Goal: Transaction & Acquisition: Purchase product/service

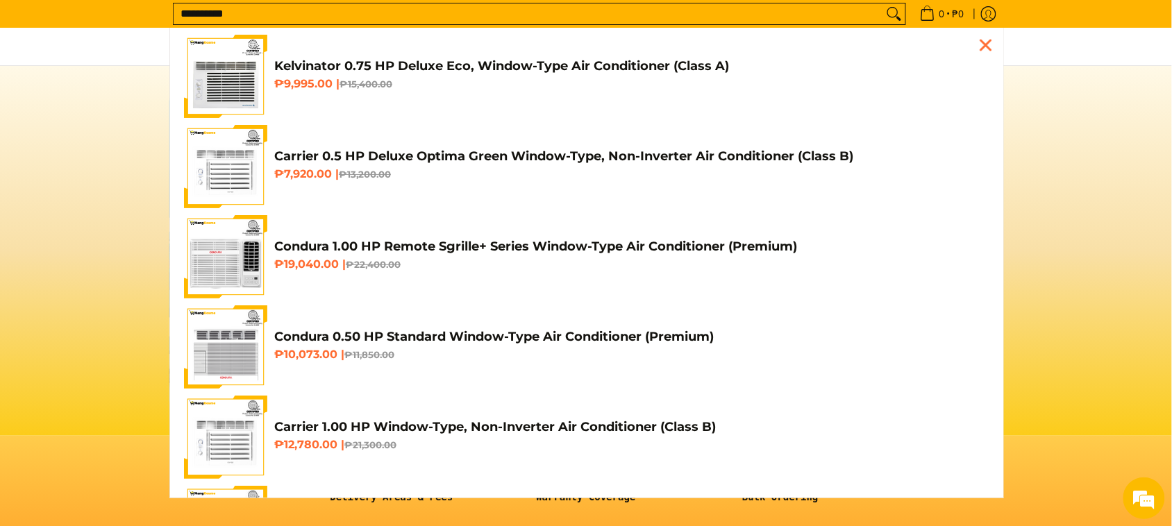
scroll to position [0, 552]
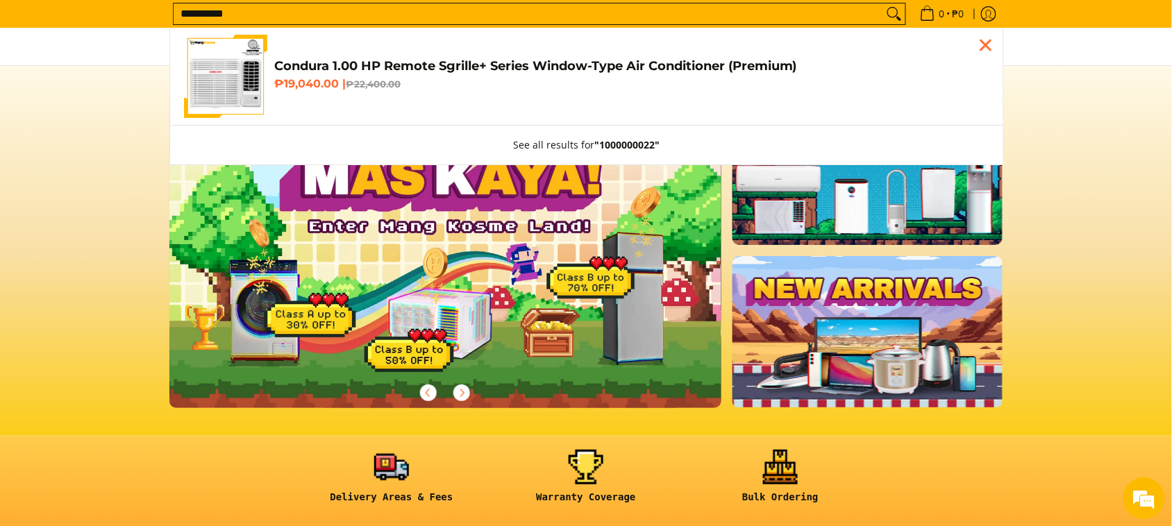
type input "**********"
click at [359, 113] on link "Condura 1.00 HP Remote Sgrille+ Series Window-Type Air Conditioner (Premium) ₱1…" at bounding box center [587, 76] width 806 height 83
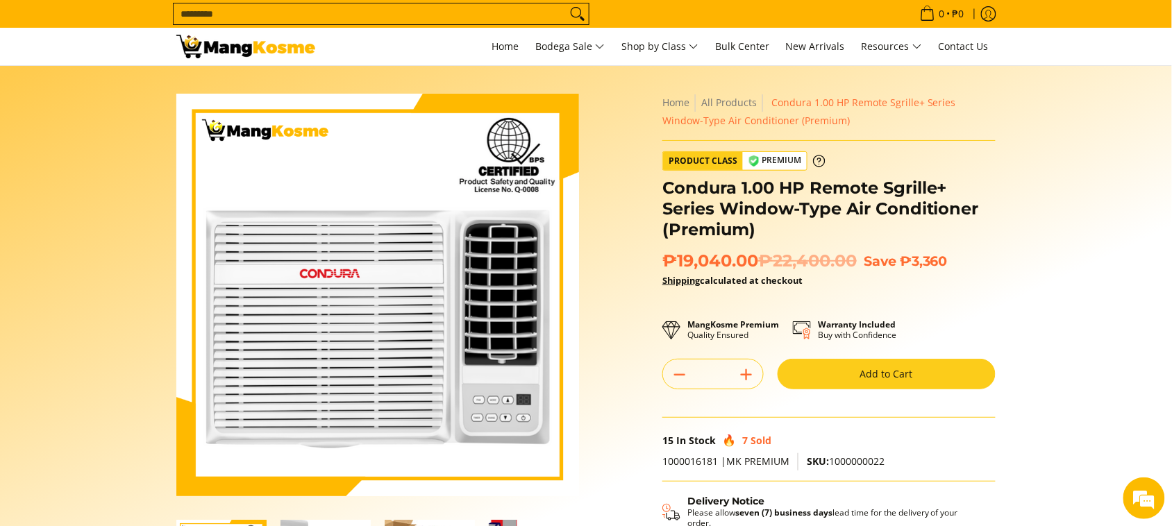
click at [908, 370] on button "Add to Cart" at bounding box center [887, 374] width 218 height 31
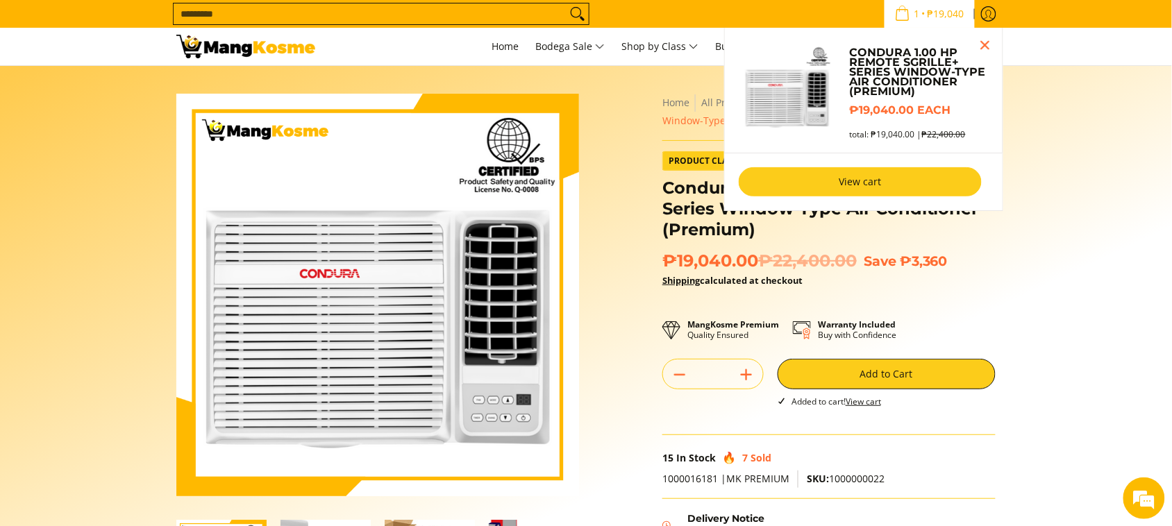
click at [810, 175] on link "View cart" at bounding box center [860, 181] width 243 height 29
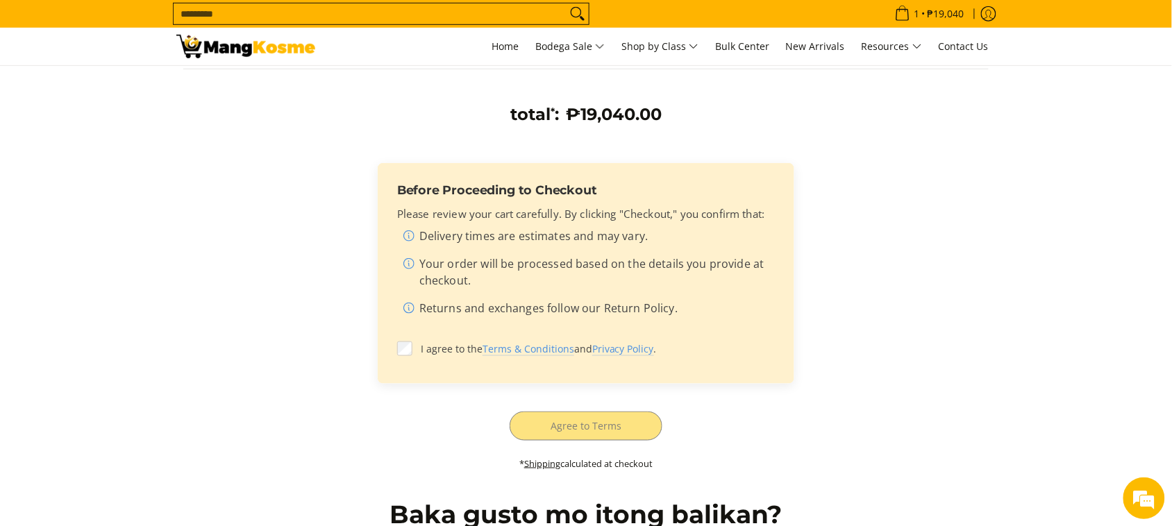
scroll to position [347, 0]
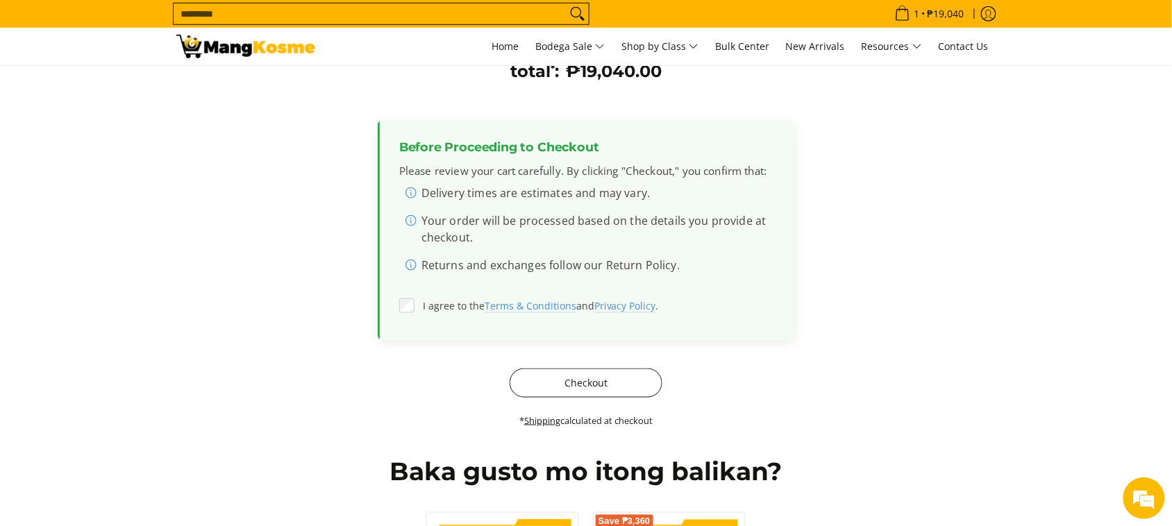
click at [595, 382] on button "Checkout" at bounding box center [586, 383] width 153 height 29
